Goal: Register for event/course

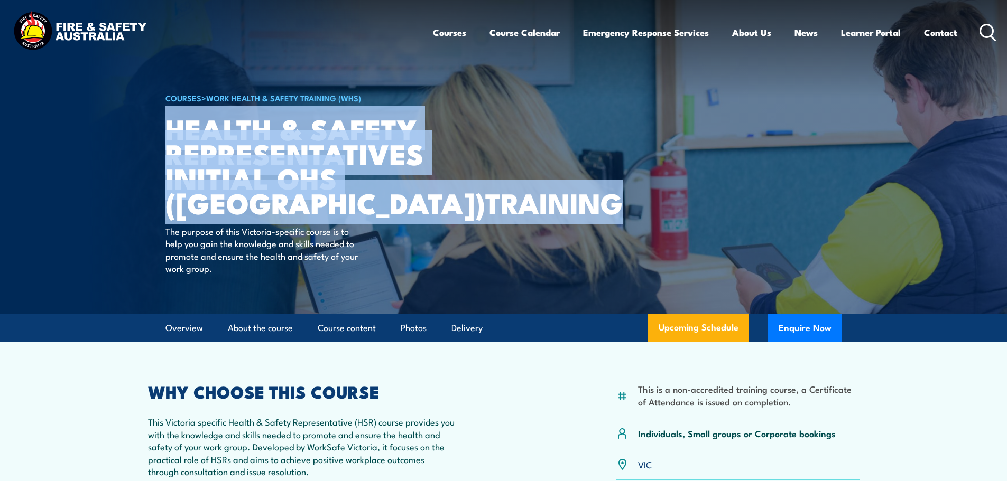
drag, startPoint x: 167, startPoint y: 127, endPoint x: 315, endPoint y: 212, distance: 170.4
click at [315, 212] on h1 "Health & Safety Representatives Initial OHS ([GEOGRAPHIC_DATA]) TRAINING" at bounding box center [295, 165] width 261 height 99
copy h1 "Health & Safety Representatives Initial OHS ([GEOGRAPHIC_DATA]) TRAINING"
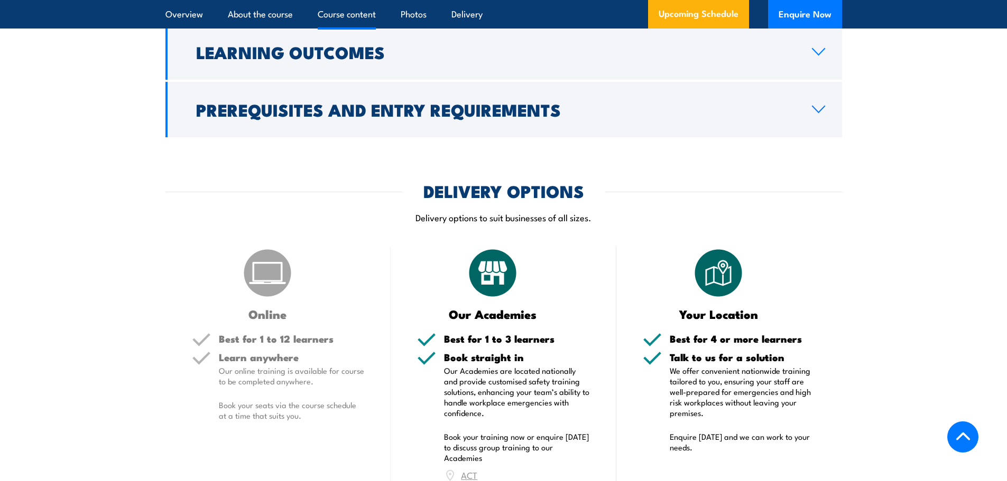
scroll to position [1110, 0]
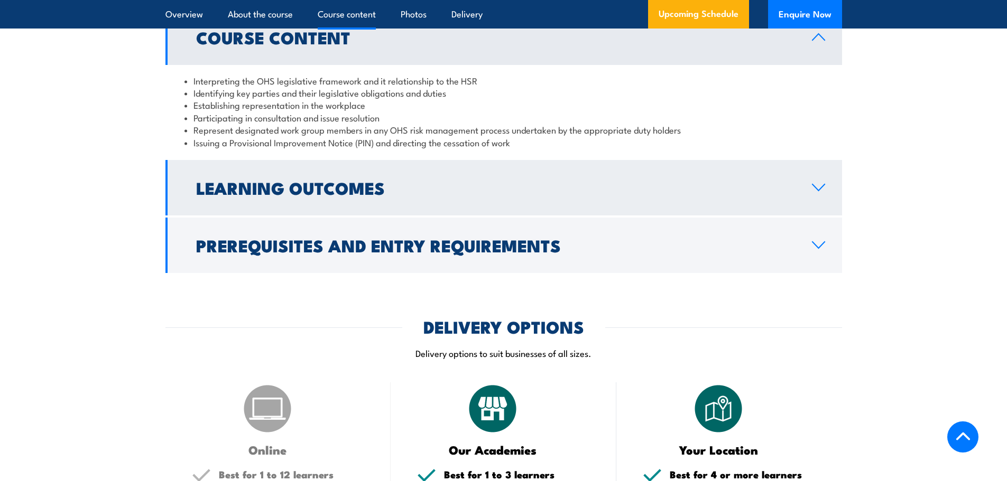
click at [458, 197] on link "Learning Outcomes" at bounding box center [503, 187] width 676 height 55
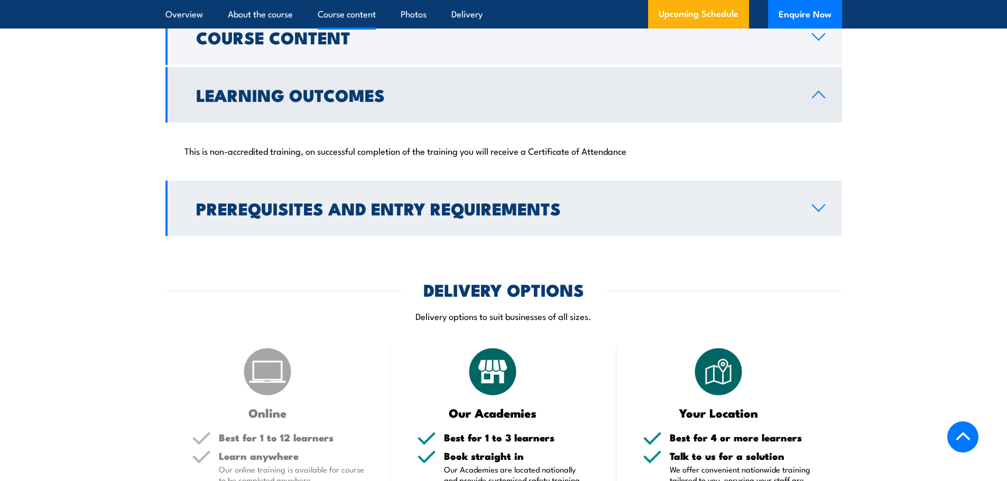
click at [459, 210] on h2 "Prerequisites and Entry Requirements" at bounding box center [495, 208] width 599 height 15
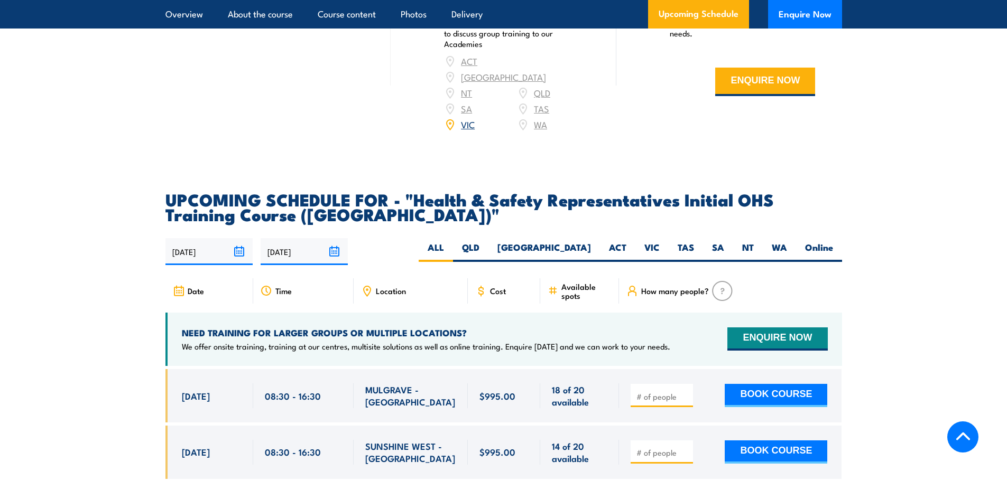
scroll to position [1850, 0]
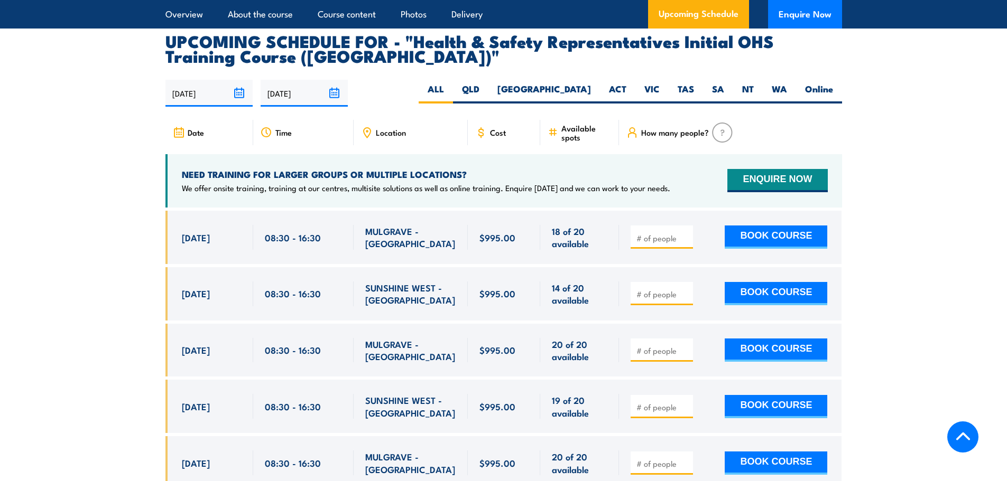
drag, startPoint x: 181, startPoint y: 223, endPoint x: 234, endPoint y: 225, distance: 52.4
click at [210, 231] on span "[DATE]" at bounding box center [196, 237] width 28 height 12
copy span "[DATE]"
drag, startPoint x: 438, startPoint y: 223, endPoint x: 367, endPoint y: 222, distance: 71.3
click at [367, 225] on div "MULGRAVE - [GEOGRAPHIC_DATA]" at bounding box center [410, 237] width 91 height 25
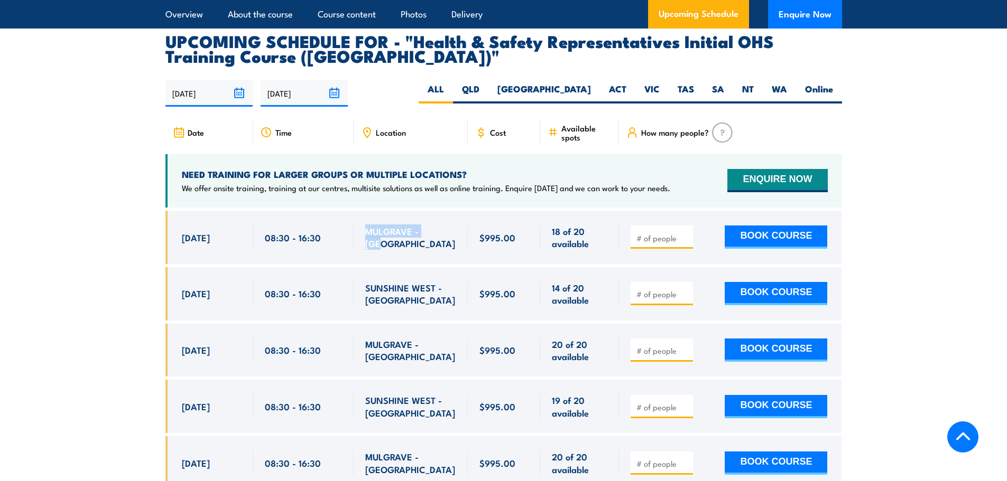
copy span "MULGRAVE - [GEOGRAPHIC_DATA]"
click at [469, 243] on div "$995.00" at bounding box center [504, 237] width 73 height 53
click at [893, 228] on section "UPCOMING SCHEDULE FOR - "Health & Safety Representatives Initial OHS Training C…" at bounding box center [503, 269] width 1007 height 472
click at [514, 211] on div "$995.00" at bounding box center [504, 237] width 73 height 53
